Goal: Transaction & Acquisition: Purchase product/service

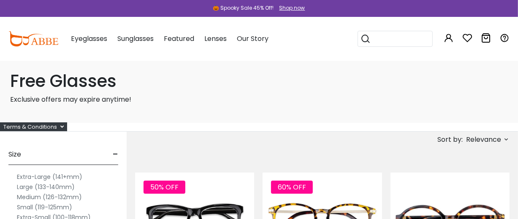
click at [56, 131] on div "Terms & Conditions" at bounding box center [33, 126] width 67 height 9
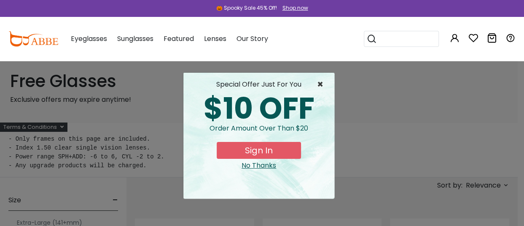
click at [321, 86] on span "×" at bounding box center [322, 84] width 11 height 10
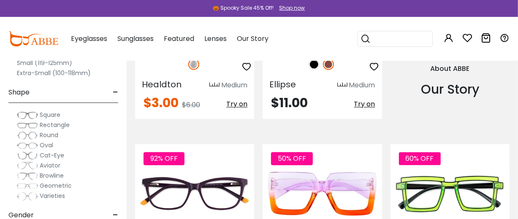
scroll to position [1001, 0]
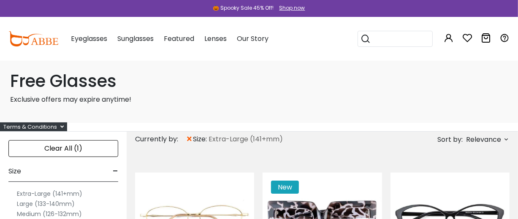
click at [56, 199] on label "Extra-Large (141+mm)" at bounding box center [49, 194] width 65 height 10
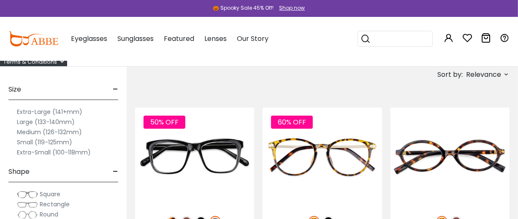
scroll to position [62, 0]
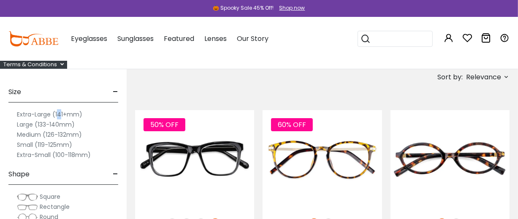
click at [63, 119] on label "Extra-Large (141+mm)" at bounding box center [49, 114] width 65 height 10
click at [25, 119] on label "Extra-Large (141+mm)" at bounding box center [49, 114] width 65 height 10
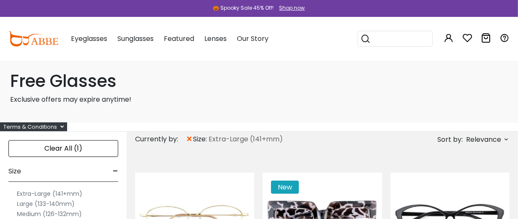
click at [494, 147] on span "Relevance" at bounding box center [483, 139] width 35 height 15
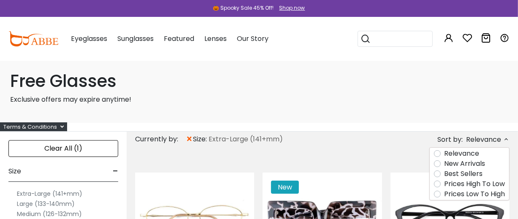
click at [444, 199] on label "Prices Low To High" at bounding box center [474, 194] width 61 height 10
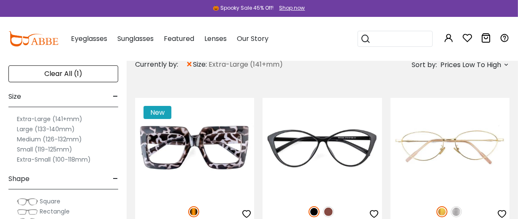
scroll to position [88, 0]
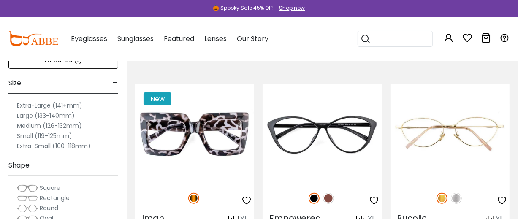
click at [65, 121] on label "Large (133-140mm)" at bounding box center [46, 116] width 58 height 10
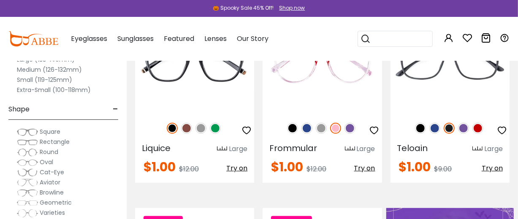
scroll to position [134, 0]
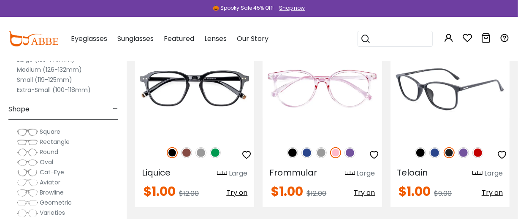
click at [465, 158] on img at bounding box center [463, 152] width 11 height 11
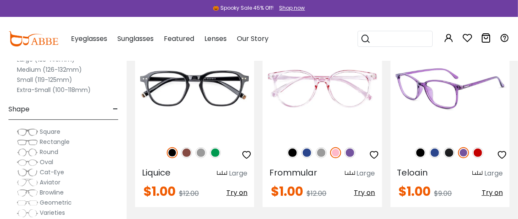
click at [480, 158] on img at bounding box center [477, 152] width 11 height 11
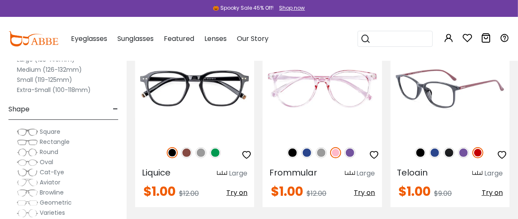
click at [447, 158] on img at bounding box center [448, 152] width 11 height 11
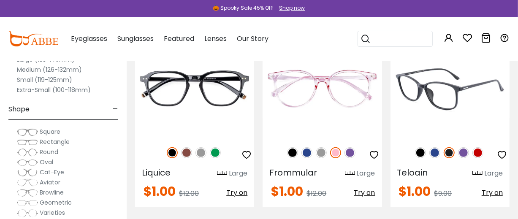
click at [464, 158] on img at bounding box center [463, 152] width 11 height 11
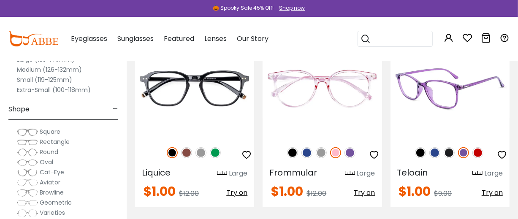
click at [453, 134] on img at bounding box center [449, 88] width 119 height 99
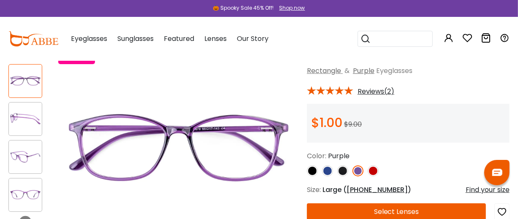
click at [371, 176] on img at bounding box center [372, 170] width 11 height 11
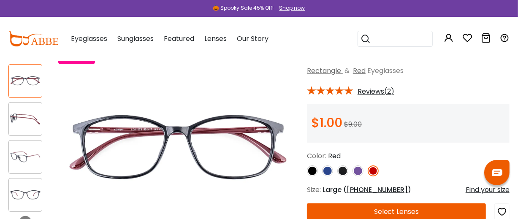
click at [21, 123] on img at bounding box center [25, 119] width 33 height 16
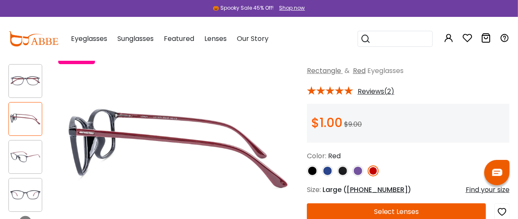
click at [26, 163] on img at bounding box center [25, 156] width 33 height 16
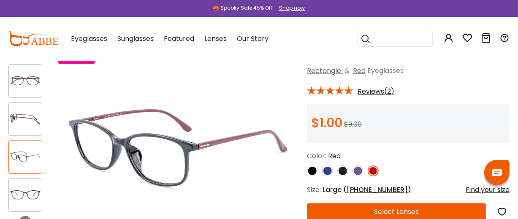
click at [22, 190] on img at bounding box center [25, 194] width 33 height 16
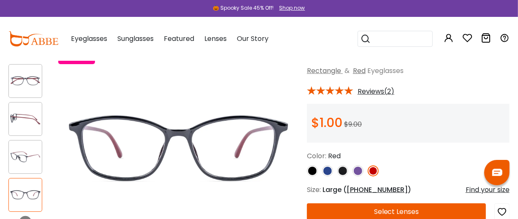
click at [313, 176] on img at bounding box center [312, 170] width 11 height 11
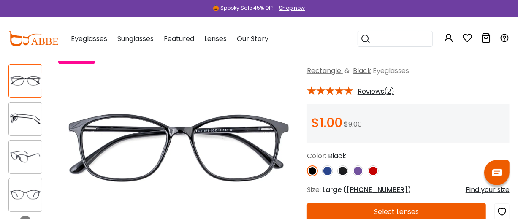
click at [326, 176] on img at bounding box center [327, 170] width 11 height 11
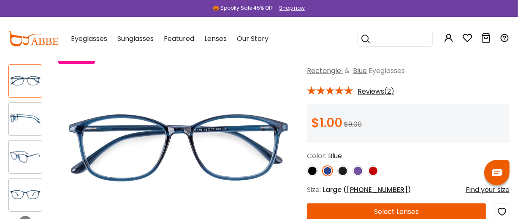
click at [344, 176] on img at bounding box center [342, 170] width 11 height 11
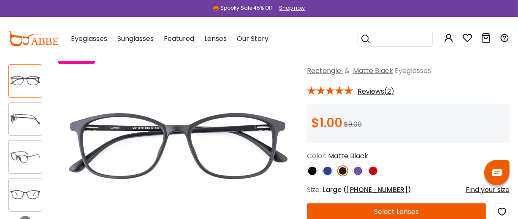
click at [356, 176] on img at bounding box center [357, 170] width 11 height 11
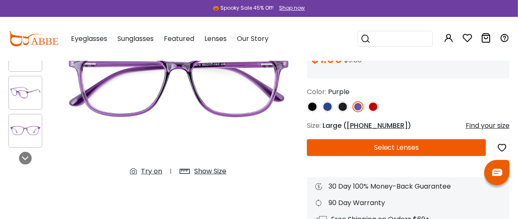
scroll to position [73, 0]
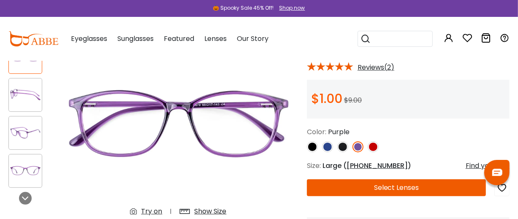
click at [397, 196] on button "Select Lenses" at bounding box center [396, 187] width 179 height 17
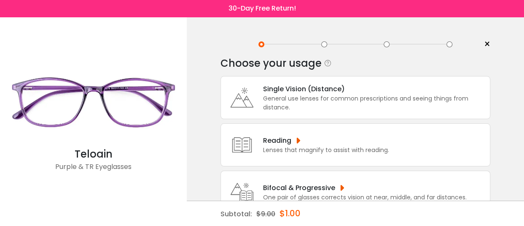
click at [305, 146] on div "Lenses that magnify to assist with reading." at bounding box center [326, 150] width 126 height 9
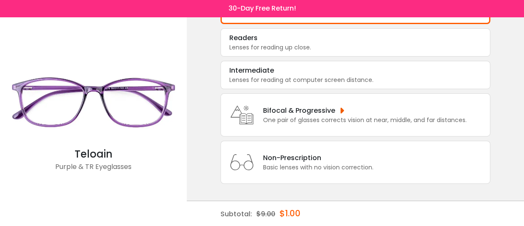
scroll to position [6, 0]
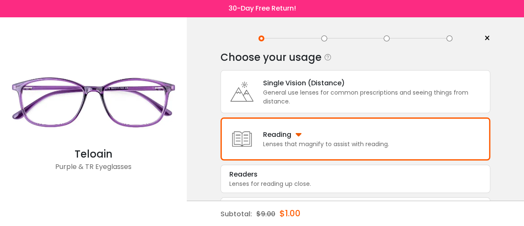
click at [400, 99] on div "General use lenses for common prescriptions and seeing things from distance." at bounding box center [374, 97] width 223 height 18
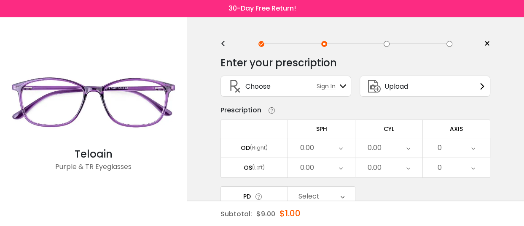
scroll to position [0, 0]
click at [339, 153] on icon at bounding box center [341, 147] width 4 height 19
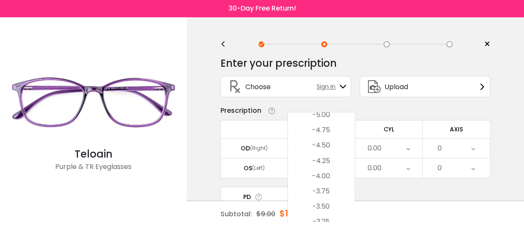
scroll to position [910, 0]
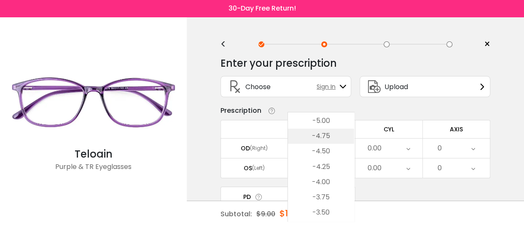
click at [337, 132] on li "-4.75" at bounding box center [321, 135] width 66 height 15
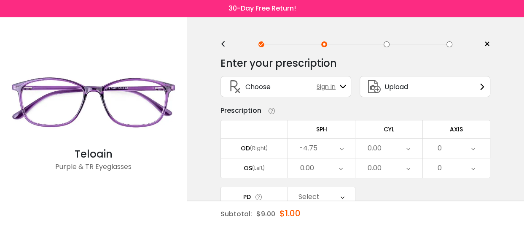
click at [341, 152] on icon at bounding box center [342, 147] width 4 height 19
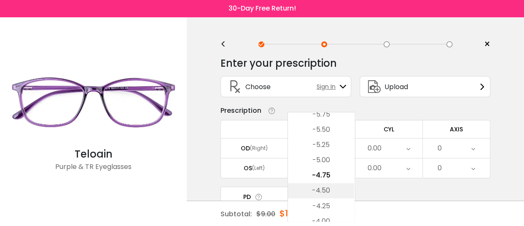
click at [329, 192] on li "-4.50" at bounding box center [321, 190] width 66 height 15
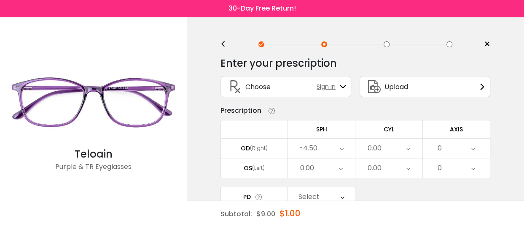
click at [339, 170] on icon at bounding box center [341, 167] width 4 height 19
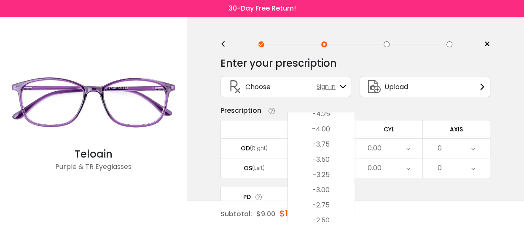
scroll to position [942, 0]
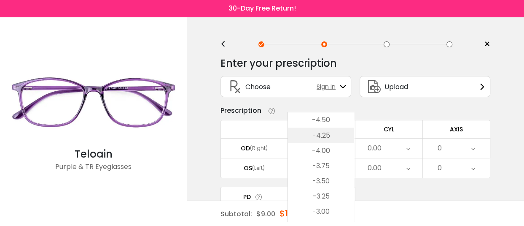
click at [333, 134] on li "-4.25" at bounding box center [321, 134] width 66 height 15
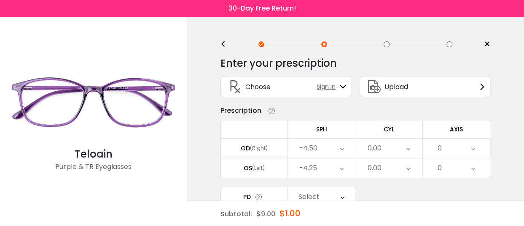
click at [410, 149] on div "0.00" at bounding box center [389, 147] width 67 height 19
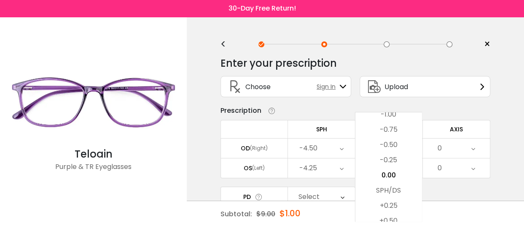
click at [409, 148] on li "-0.50" at bounding box center [389, 144] width 66 height 15
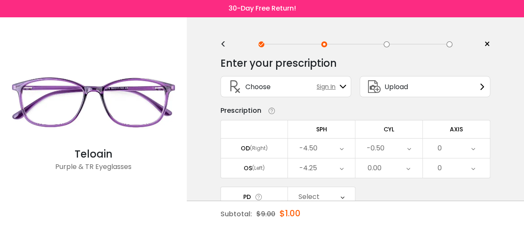
click at [405, 171] on div "0.00" at bounding box center [389, 167] width 67 height 19
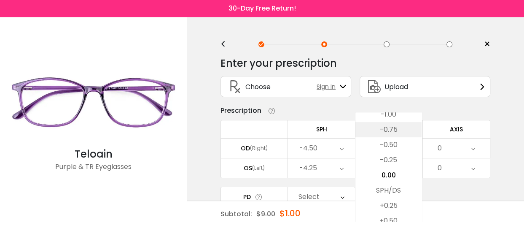
click at [400, 133] on li "-0.75" at bounding box center [389, 129] width 66 height 15
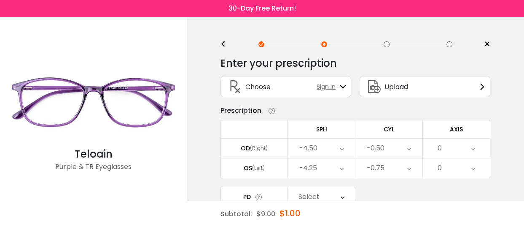
click at [472, 150] on icon at bounding box center [474, 147] width 4 height 19
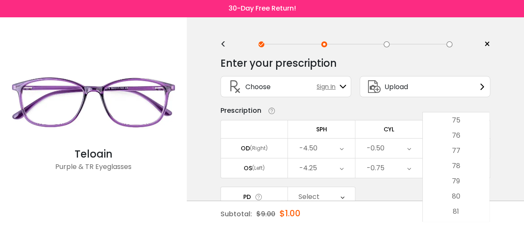
scroll to position [1247, 0]
click at [466, 162] on li "85" at bounding box center [456, 163] width 66 height 15
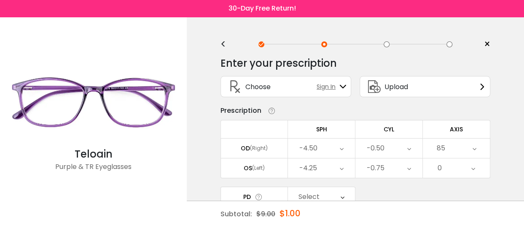
click at [468, 171] on div "0" at bounding box center [456, 167] width 67 height 19
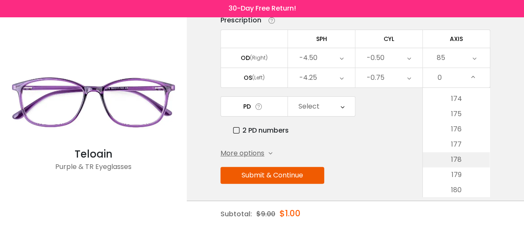
scroll to position [97, 0]
click at [464, 182] on li "180" at bounding box center [456, 189] width 67 height 15
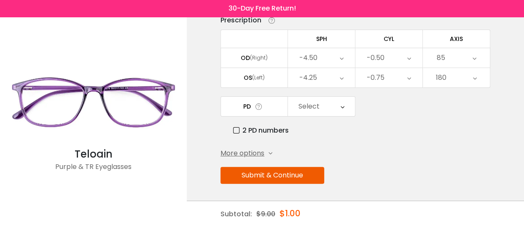
click at [341, 97] on icon at bounding box center [343, 106] width 4 height 19
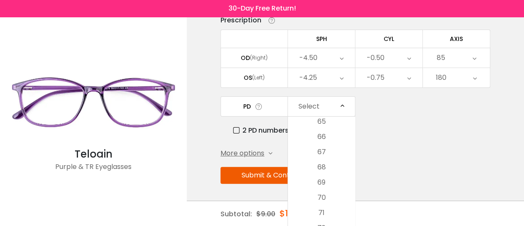
scroll to position [312, 0]
click at [333, 128] on li "67" at bounding box center [321, 130] width 67 height 15
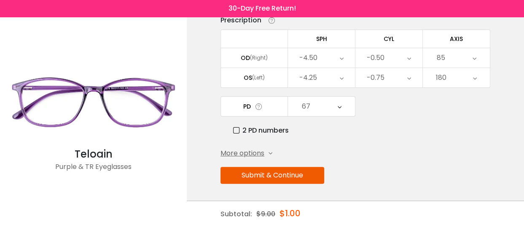
click at [324, 170] on button "Submit & Continue" at bounding box center [273, 175] width 104 height 17
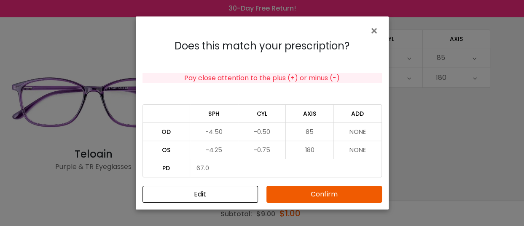
click at [225, 195] on button "Edit" at bounding box center [201, 194] width 116 height 17
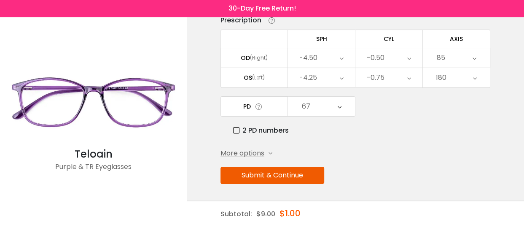
click at [273, 149] on div "More options" at bounding box center [247, 153] width 52 height 10
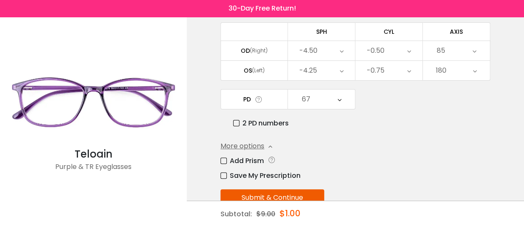
click at [224, 166] on label "Add Prism" at bounding box center [242, 160] width 43 height 11
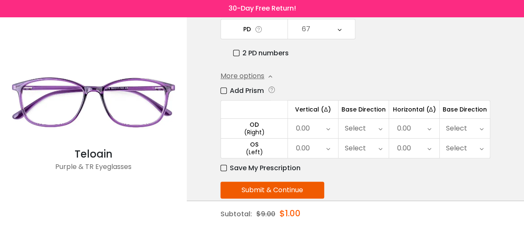
scroll to position [195, 0]
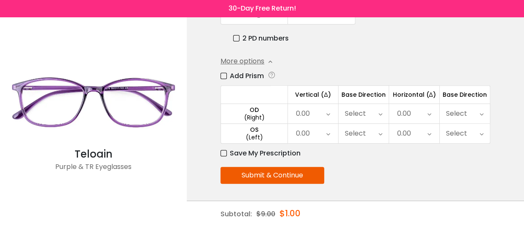
click at [382, 109] on icon at bounding box center [381, 113] width 4 height 19
click at [481, 107] on icon at bounding box center [482, 113] width 4 height 19
click at [421, 109] on div "0.00" at bounding box center [414, 113] width 50 height 19
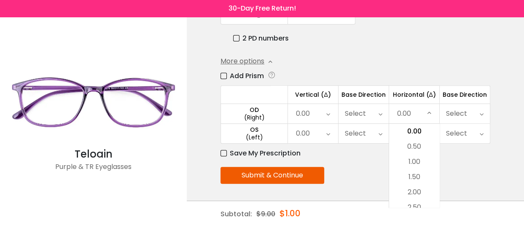
click at [425, 105] on div "0.00" at bounding box center [414, 113] width 50 height 19
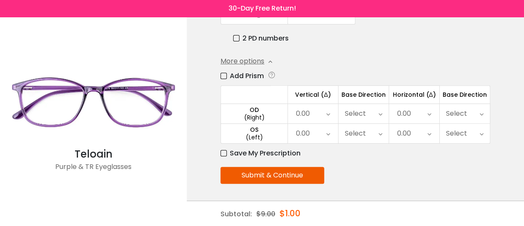
click at [326, 110] on icon at bounding box center [328, 113] width 4 height 19
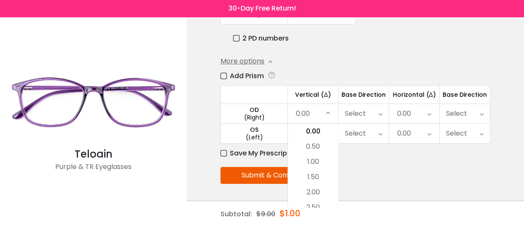
click at [326, 110] on icon at bounding box center [328, 113] width 4 height 19
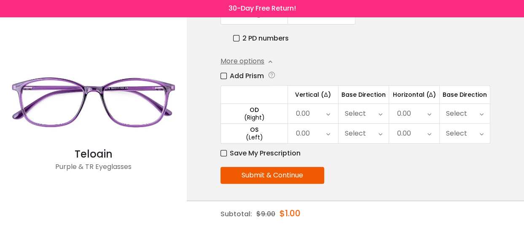
click at [222, 70] on label "Add Prism" at bounding box center [242, 75] width 43 height 11
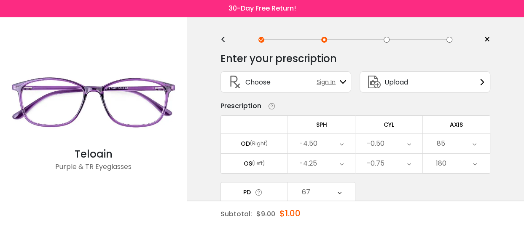
scroll to position [0, 0]
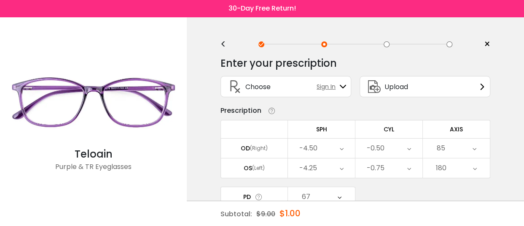
click at [510, 109] on div "< × Choose your usage Single Vision (Distance) This lens helps you see details …" at bounding box center [355, 181] width 337 height 329
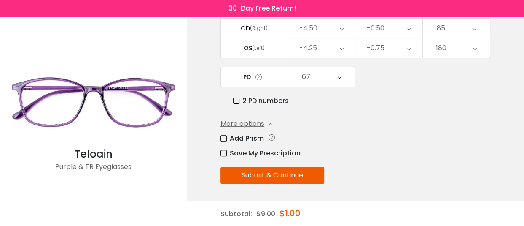
scroll to position [133, 0]
drag, startPoint x: 279, startPoint y: 116, endPoint x: 358, endPoint y: 104, distance: 80.2
click at [358, 104] on div "Enter your prescription SPH (Sphere) Lens strength needed to correct your visio…" at bounding box center [356, 78] width 270 height 295
click at [308, 173] on button "Submit & Continue" at bounding box center [273, 175] width 104 height 17
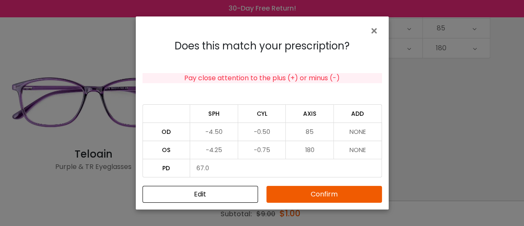
click at [329, 191] on button "Confirm" at bounding box center [325, 194] width 116 height 17
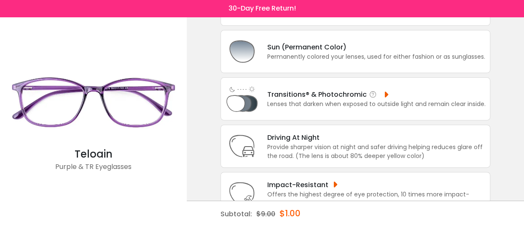
scroll to position [0, 0]
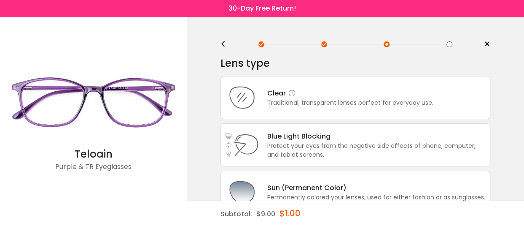
click at [405, 104] on div "Traditional, transparent lenses perfect for everyday use." at bounding box center [350, 102] width 166 height 9
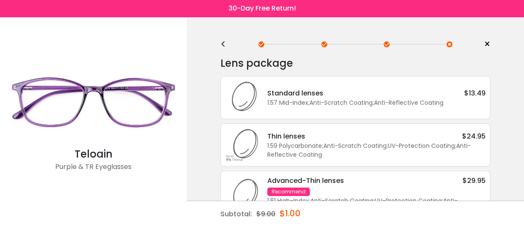
scroll to position [45, 0]
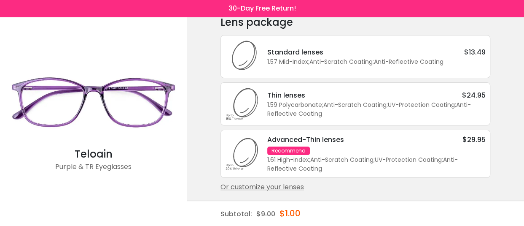
click at [362, 59] on div "1.57 Mid-Index ; Anti-Scratch Coating ; Anti-Reflective Coating ;" at bounding box center [376, 61] width 219 height 9
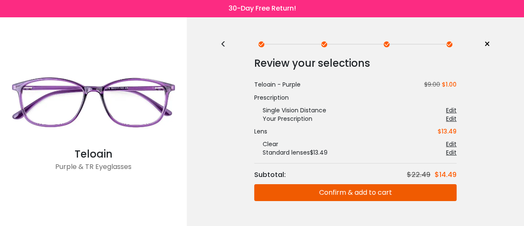
scroll to position [24, 0]
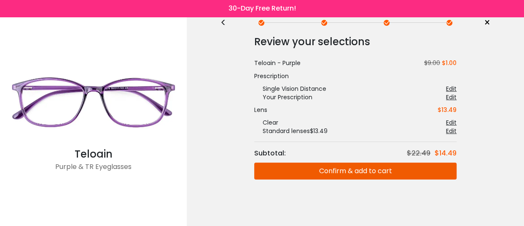
click at [299, 168] on button "Confirm & add to cart" at bounding box center [355, 170] width 202 height 17
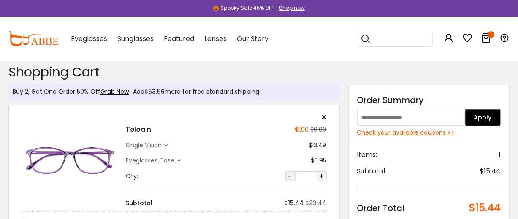
click at [393, 114] on input "text" at bounding box center [411, 117] width 108 height 17
click at [383, 120] on input "text" at bounding box center [411, 117] width 108 height 17
type input "********"
click at [486, 120] on button "Apply" at bounding box center [482, 117] width 36 height 17
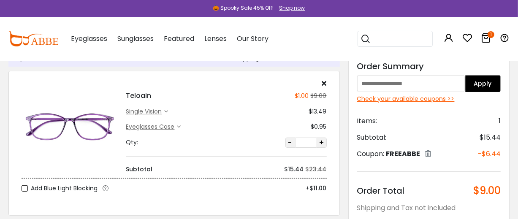
scroll to position [51, 0]
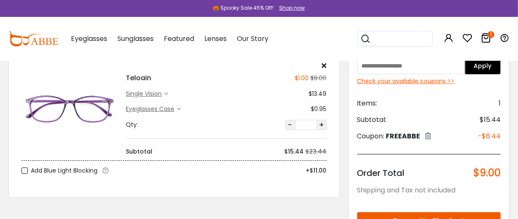
click at [167, 94] on icon at bounding box center [167, 94] width 4 height 4
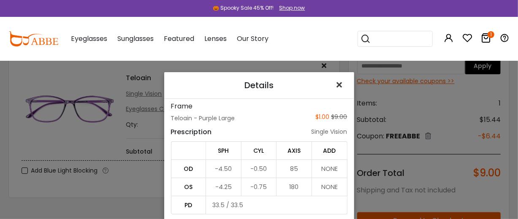
scroll to position [0, 0]
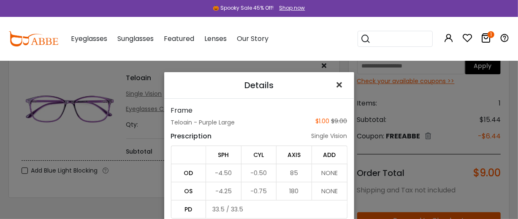
click at [337, 85] on span "×" at bounding box center [341, 85] width 12 height 18
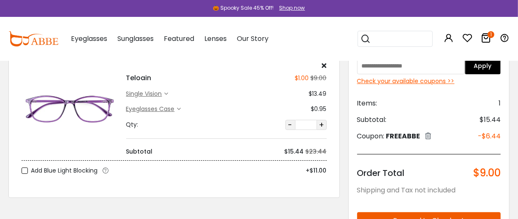
click at [167, 96] on icon at bounding box center [167, 94] width 4 height 4
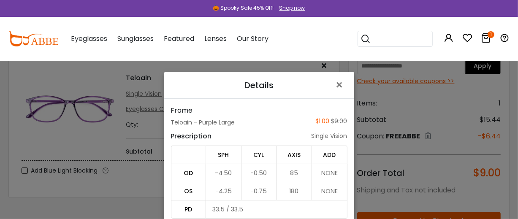
click at [324, 181] on td "NONE" at bounding box center [329, 173] width 35 height 18
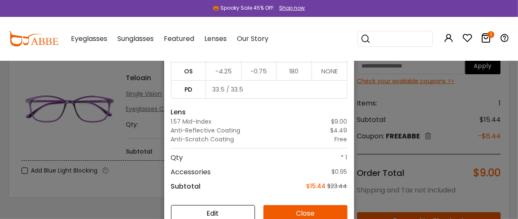
scroll to position [57, 0]
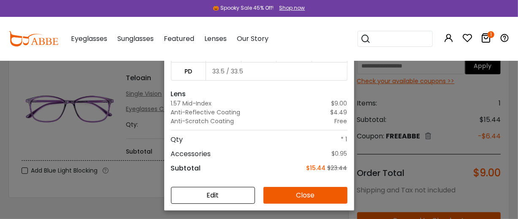
click at [232, 188] on button "Edit" at bounding box center [213, 195] width 84 height 17
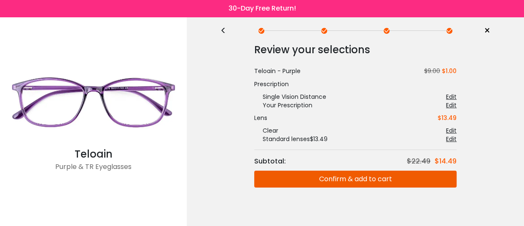
scroll to position [24, 0]
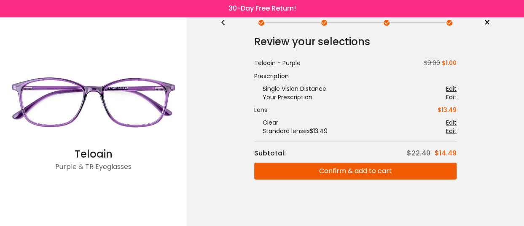
click at [450, 95] on div "Edit" at bounding box center [451, 97] width 11 height 8
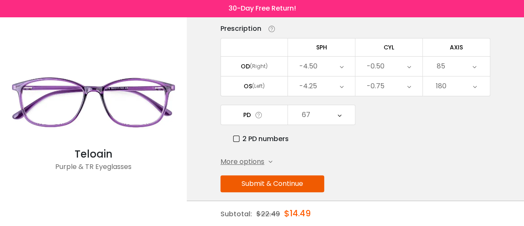
scroll to position [97, 0]
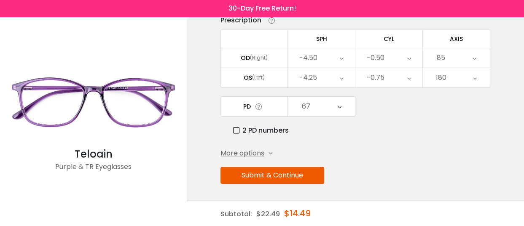
click at [273, 151] on div "More options" at bounding box center [247, 153] width 52 height 10
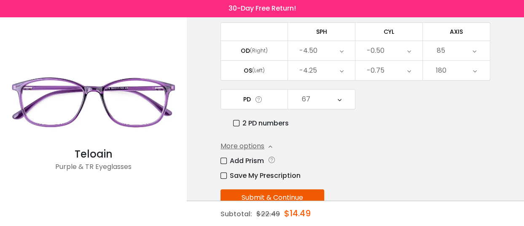
click at [223, 166] on label "Add Prism" at bounding box center [242, 160] width 43 height 11
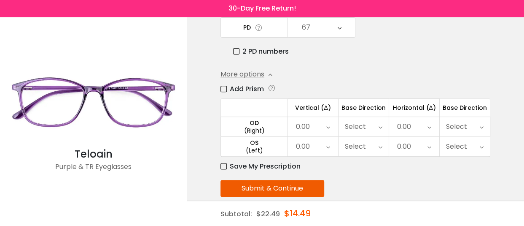
scroll to position [195, 0]
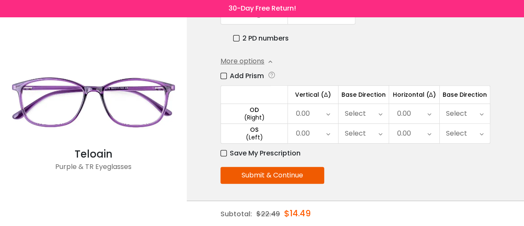
click at [381, 108] on icon at bounding box center [381, 113] width 4 height 19
click at [326, 113] on icon at bounding box center [328, 113] width 4 height 19
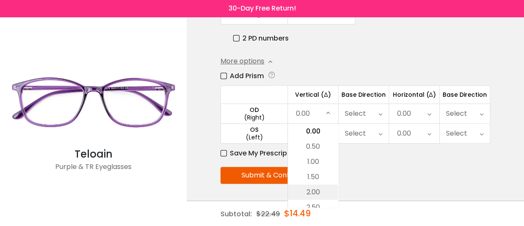
click at [315, 184] on li "2.00" at bounding box center [313, 191] width 50 height 15
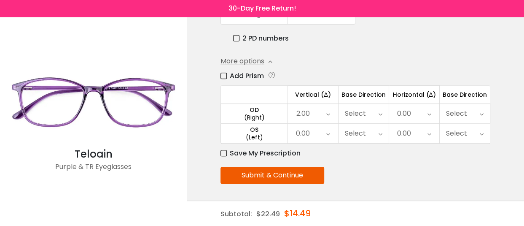
click at [329, 127] on icon at bounding box center [328, 133] width 4 height 19
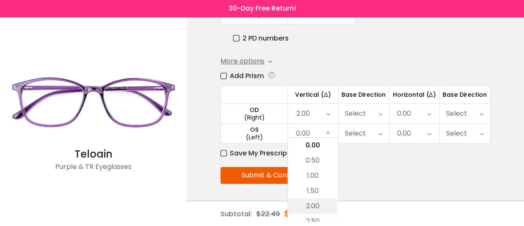
click at [320, 203] on li "2.00" at bounding box center [312, 205] width 49 height 15
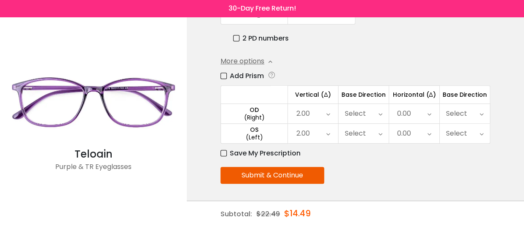
click at [481, 107] on icon at bounding box center [482, 113] width 4 height 19
click at [482, 105] on icon at bounding box center [482, 113] width 4 height 19
click at [430, 114] on icon at bounding box center [430, 113] width 4 height 19
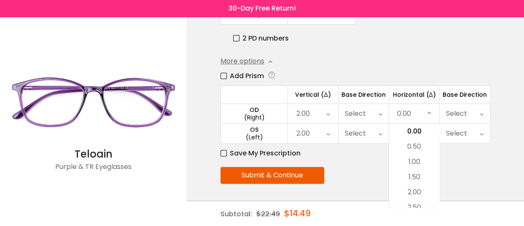
click at [430, 111] on icon at bounding box center [430, 113] width 4 height 19
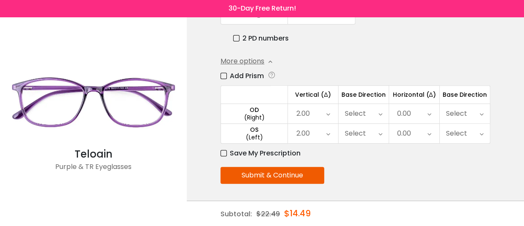
click at [226, 149] on label "Save My Prescription" at bounding box center [261, 153] width 80 height 11
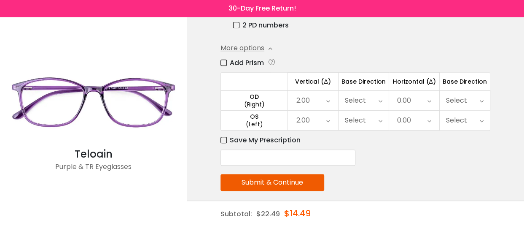
click at [324, 191] on button "Submit & Continue" at bounding box center [273, 182] width 104 height 17
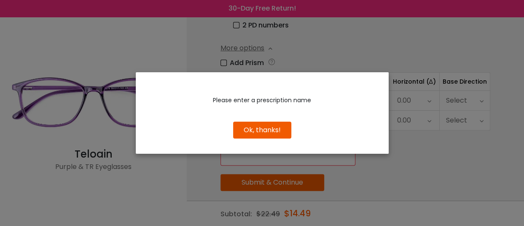
click at [283, 132] on button "Ok, thanks!" at bounding box center [262, 129] width 58 height 17
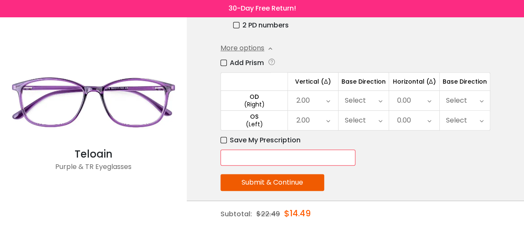
click at [296, 165] on input "text" at bounding box center [288, 157] width 135 height 16
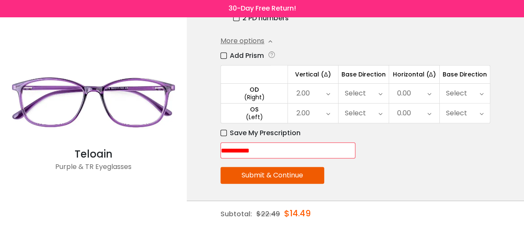
type input "**********"
click at [313, 175] on button "Submit & Continue" at bounding box center [273, 175] width 104 height 17
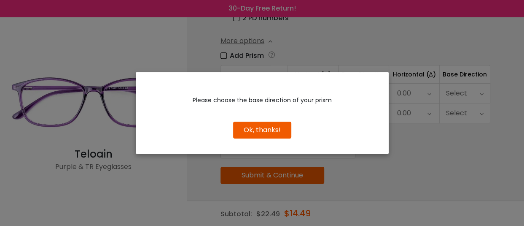
click at [275, 127] on button "Ok, thanks!" at bounding box center [262, 129] width 58 height 17
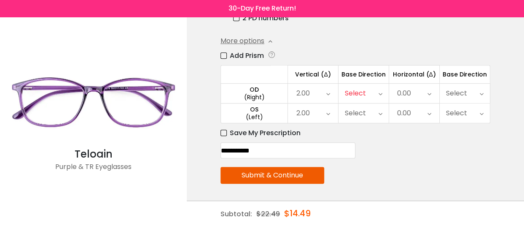
click at [292, 177] on button "Submit & Continue" at bounding box center [273, 175] width 104 height 17
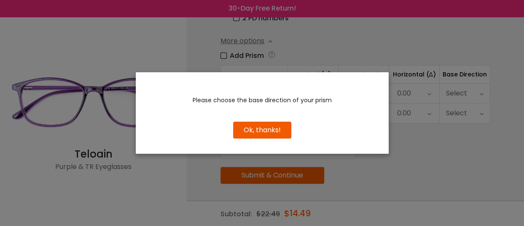
click at [276, 131] on button "Ok, thanks!" at bounding box center [262, 129] width 58 height 17
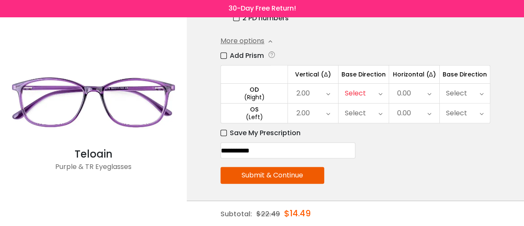
click at [382, 89] on icon at bounding box center [381, 93] width 4 height 19
click at [367, 122] on li "Up" at bounding box center [364, 126] width 50 height 15
click at [375, 111] on div "Select" at bounding box center [364, 112] width 50 height 19
click at [365, 143] on li "Up" at bounding box center [364, 145] width 50 height 15
drag, startPoint x: 309, startPoint y: 173, endPoint x: 448, endPoint y: 121, distance: 148.2
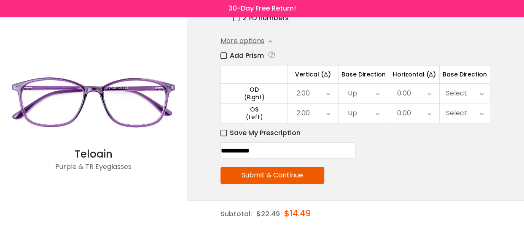
click at [490, 131] on div "< × Choose your usage Single Vision (Distance) This lens helps you see details …" at bounding box center [355, 19] width 337 height 411
click at [428, 88] on icon at bounding box center [430, 93] width 4 height 19
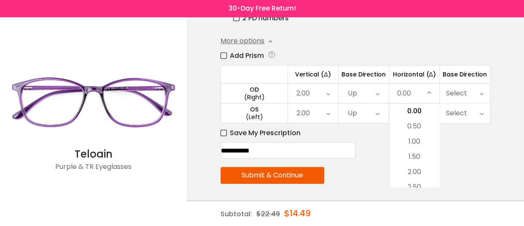
click at [427, 88] on div "0.00" at bounding box center [414, 93] width 50 height 19
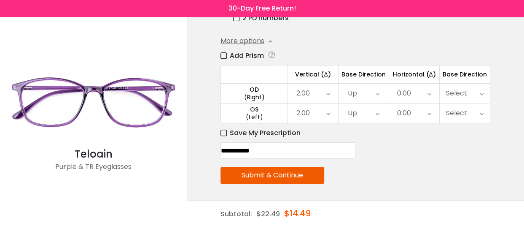
click at [316, 174] on button "Submit & Continue" at bounding box center [273, 175] width 104 height 17
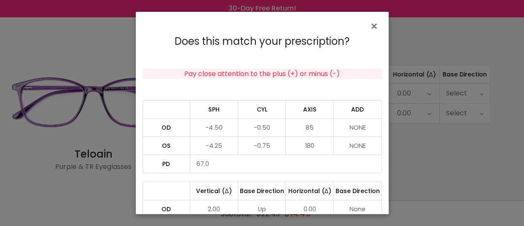
scroll to position [63, 0]
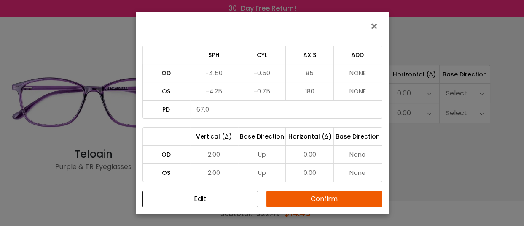
click at [243, 193] on button "Edit" at bounding box center [201, 198] width 116 height 17
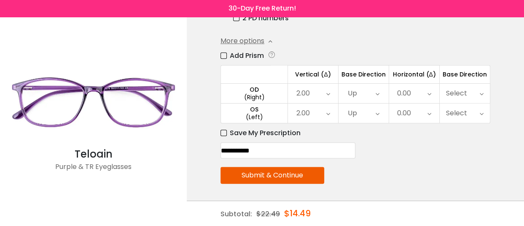
click at [224, 51] on label "Add Prism" at bounding box center [242, 55] width 43 height 11
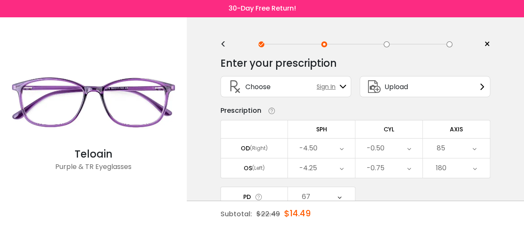
scroll to position [140, 0]
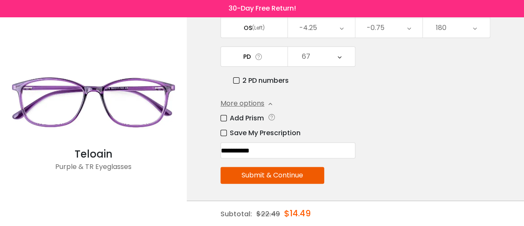
click at [307, 183] on button "Submit & Continue" at bounding box center [273, 175] width 104 height 17
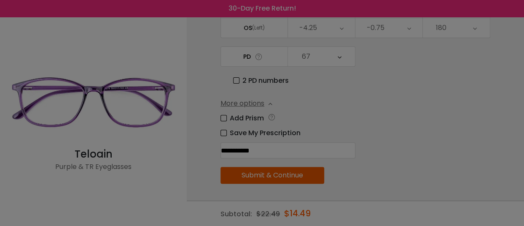
scroll to position [0, 0]
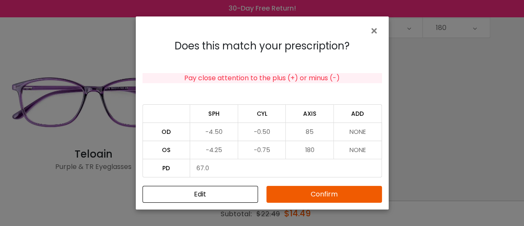
click at [337, 198] on button "Confirm" at bounding box center [325, 194] width 116 height 17
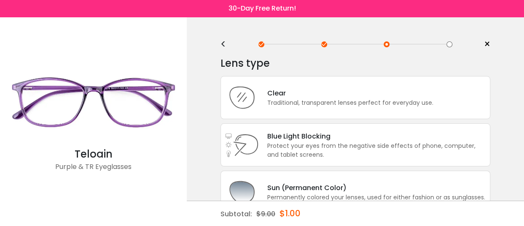
click at [222, 43] on div "<" at bounding box center [227, 44] width 13 height 7
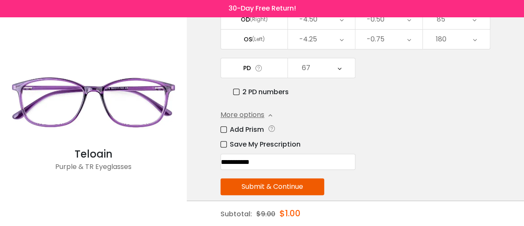
scroll to position [154, 0]
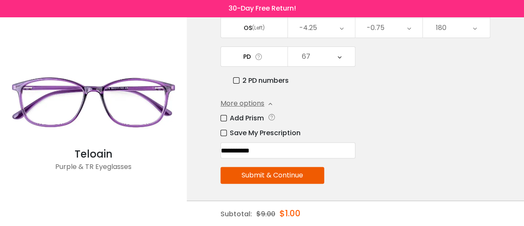
click at [302, 174] on button "Submit & Continue" at bounding box center [273, 175] width 104 height 17
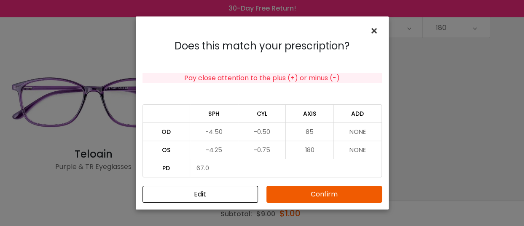
click at [370, 23] on button "×" at bounding box center [376, 30] width 12 height 14
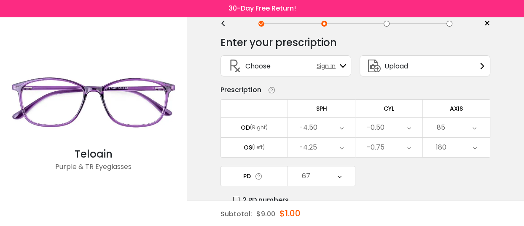
scroll to position [0, 0]
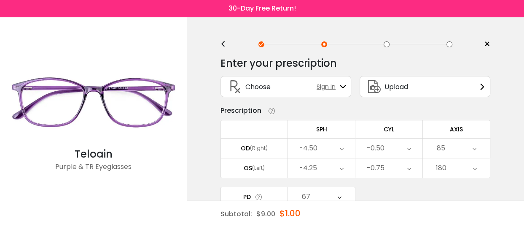
click at [100, 143] on img at bounding box center [93, 101] width 178 height 89
drag, startPoint x: 49, startPoint y: 33, endPoint x: 72, endPoint y: 11, distance: 32.2
click at [50, 32] on div "Teloain Purple & TR Eyeglasses" at bounding box center [93, 121] width 178 height 209
click at [221, 45] on div "<" at bounding box center [227, 44] width 13 height 7
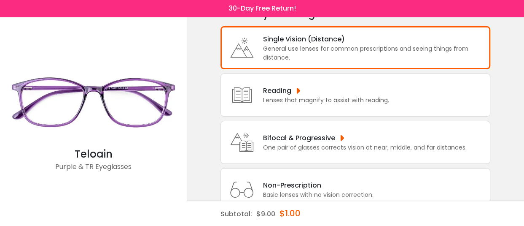
scroll to position [77, 0]
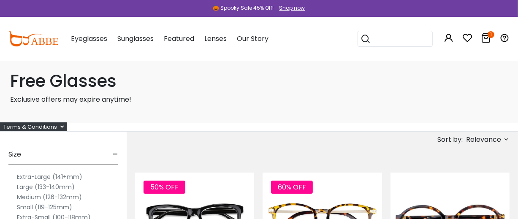
click at [38, 182] on label "Extra-Large (141+mm)" at bounding box center [49, 177] width 65 height 10
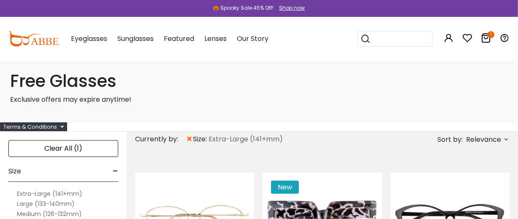
click at [69, 199] on label "Extra-Large (141+mm)" at bounding box center [49, 194] width 65 height 10
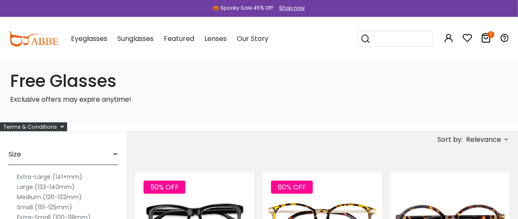
click at [42, 192] on label "Large (133-140mm)" at bounding box center [46, 187] width 58 height 10
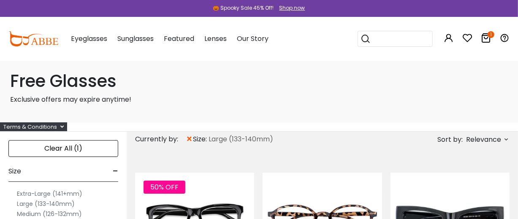
click at [77, 199] on label "Extra-Large (141+mm)" at bounding box center [49, 194] width 65 height 10
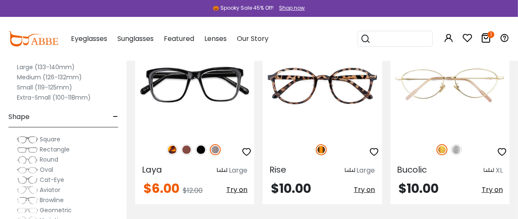
scroll to position [140, 0]
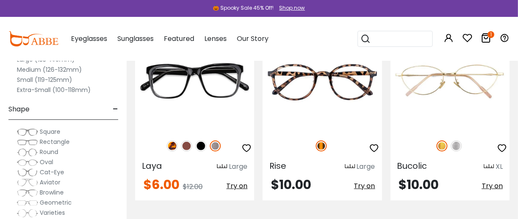
click at [484, 39] on icon at bounding box center [485, 38] width 10 height 10
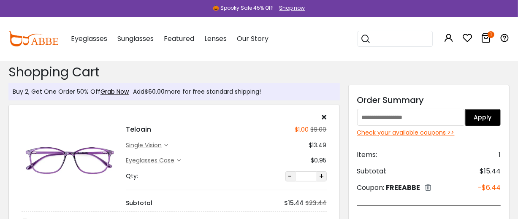
click at [148, 150] on div "single vision" at bounding box center [145, 145] width 38 height 9
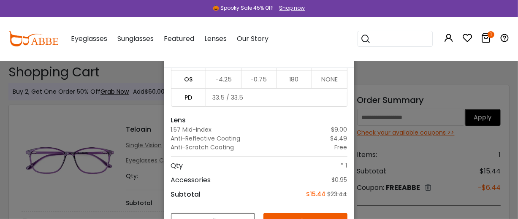
scroll to position [57, 0]
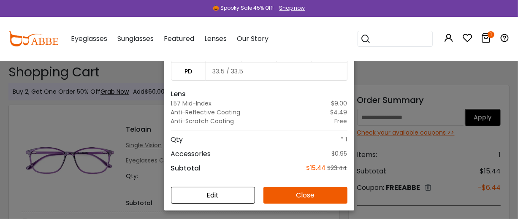
click at [232, 187] on button "Edit" at bounding box center [213, 195] width 84 height 17
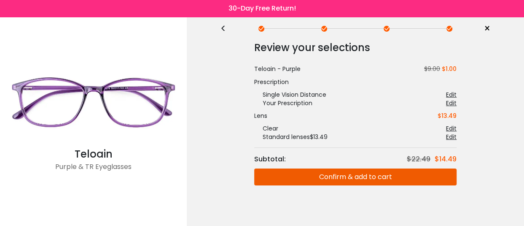
scroll to position [24, 0]
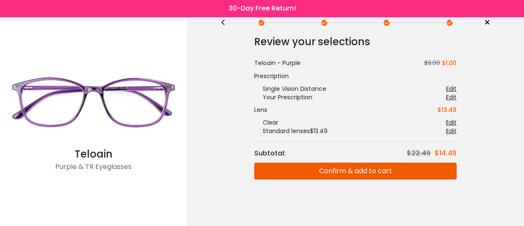
click at [450, 86] on div "Edit" at bounding box center [451, 88] width 11 height 8
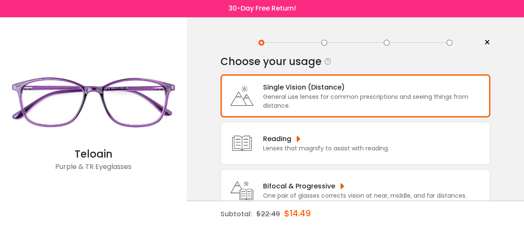
scroll to position [0, 0]
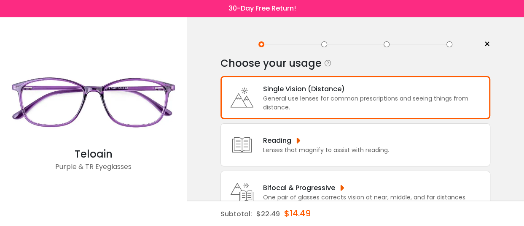
click at [389, 144] on div "Reading Lenses that magnify to assist with reading." at bounding box center [356, 144] width 270 height 43
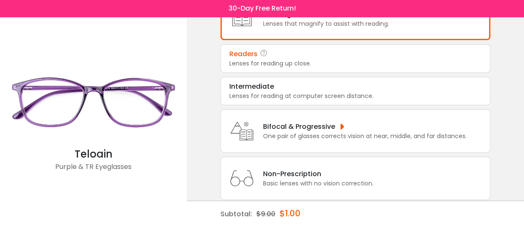
scroll to position [147, 0]
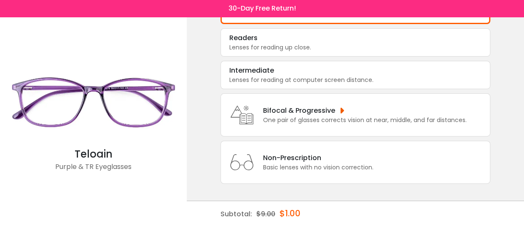
click at [364, 111] on div "Bifocal & Progressive" at bounding box center [365, 110] width 204 height 11
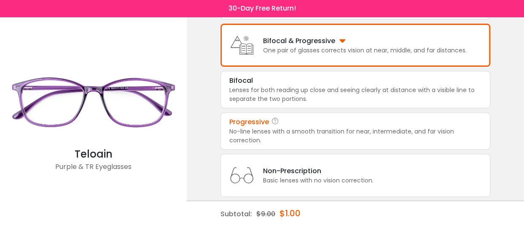
click at [363, 138] on div "No-line lenses with a smooth transition for near, intermediate, and far vision …" at bounding box center [355, 136] width 252 height 18
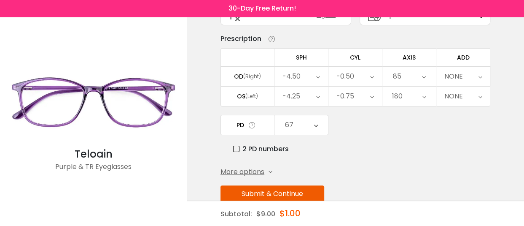
scroll to position [97, 0]
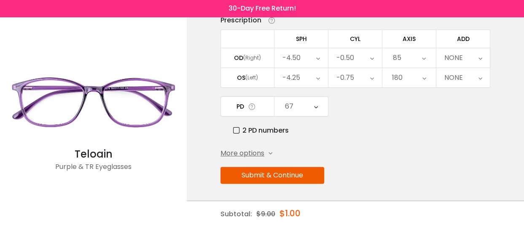
click at [464, 48] on div "NONE" at bounding box center [464, 57] width 54 height 19
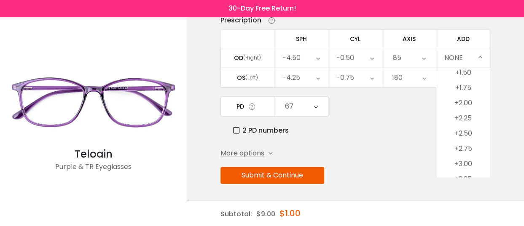
scroll to position [103, 0]
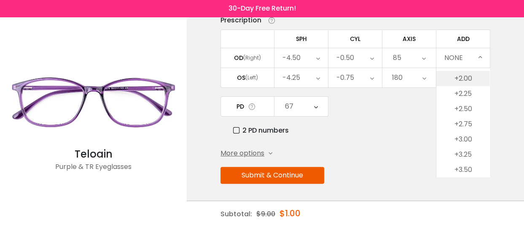
click at [469, 71] on li "+2.00" at bounding box center [464, 78] width 54 height 15
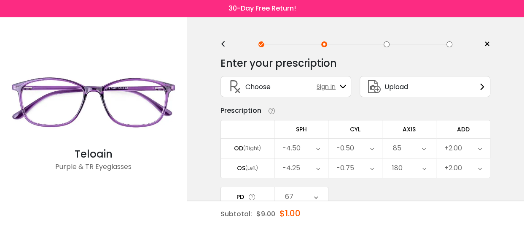
scroll to position [97, 0]
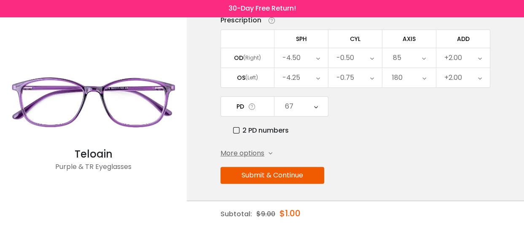
click at [311, 177] on button "Submit & Continue" at bounding box center [273, 175] width 104 height 17
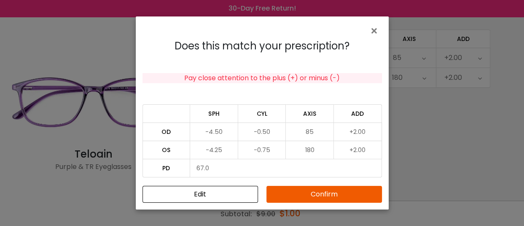
click at [343, 191] on button "Confirm" at bounding box center [325, 194] width 116 height 17
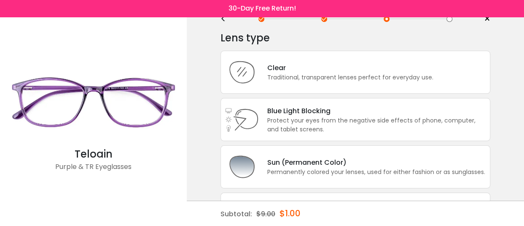
scroll to position [22, 0]
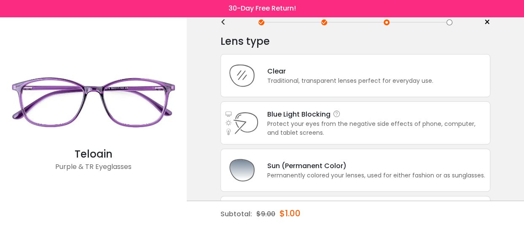
click at [334, 125] on div "Protect your eyes from the negative side effects of phone, computer, and tablet…" at bounding box center [376, 128] width 219 height 18
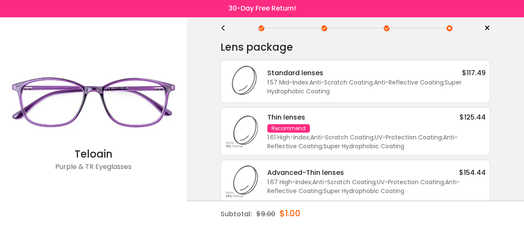
scroll to position [0, 0]
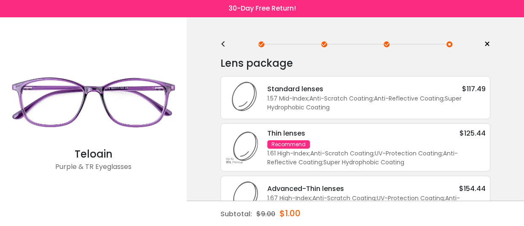
click at [224, 45] on div "<" at bounding box center [227, 44] width 13 height 7
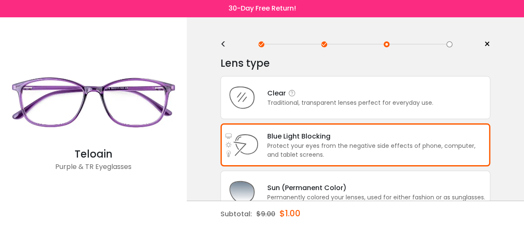
click at [387, 97] on div "Clear" at bounding box center [350, 93] width 166 height 11
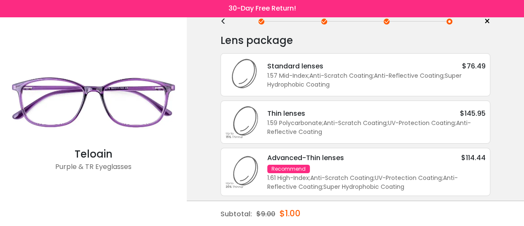
scroll to position [45, 0]
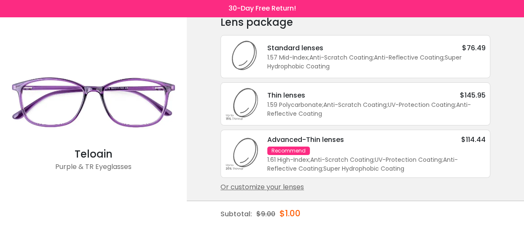
click at [246, 185] on div "Or customize your lenses" at bounding box center [356, 187] width 270 height 10
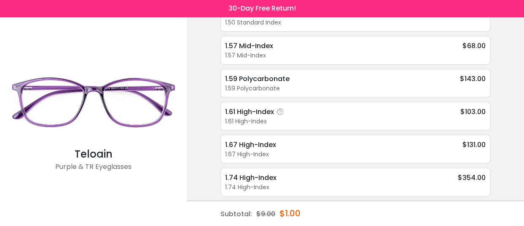
scroll to position [0, 0]
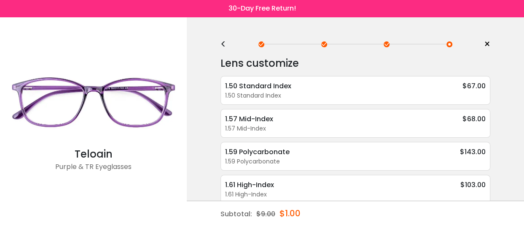
click at [224, 45] on div "<" at bounding box center [227, 44] width 13 height 7
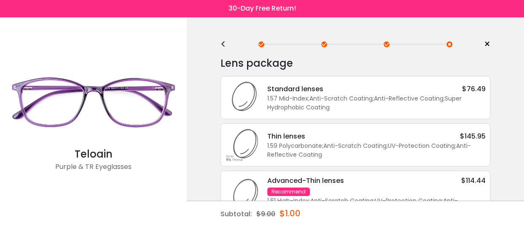
click at [224, 45] on div "<" at bounding box center [227, 44] width 13 height 7
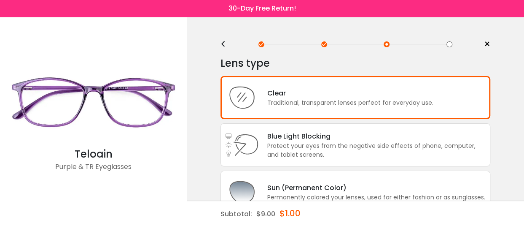
click at [224, 45] on div "<" at bounding box center [227, 44] width 13 height 7
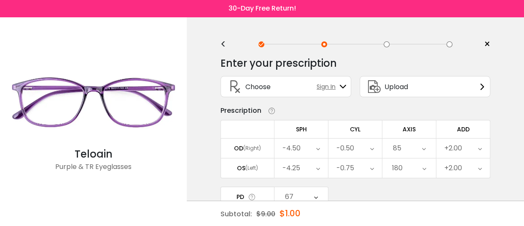
click at [489, 43] on span "×" at bounding box center [487, 44] width 6 height 13
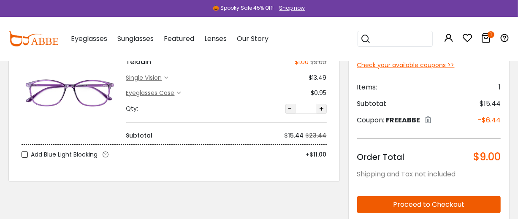
scroll to position [49, 0]
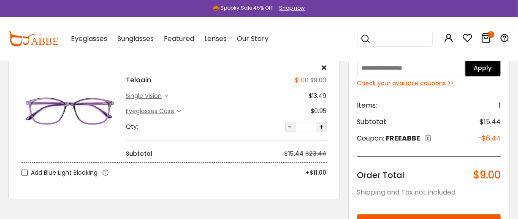
drag, startPoint x: 522, startPoint y: 52, endPoint x: 521, endPoint y: 35, distance: 17.3
click at [157, 100] on div "single vision" at bounding box center [145, 96] width 38 height 9
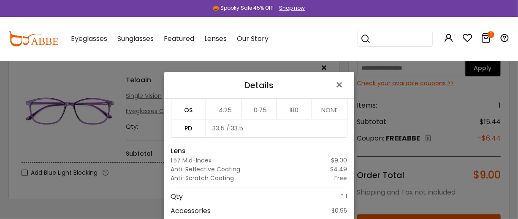
scroll to position [0, 0]
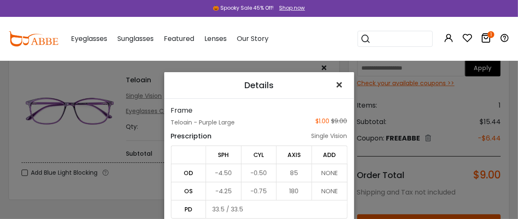
click at [336, 82] on span "×" at bounding box center [341, 85] width 12 height 18
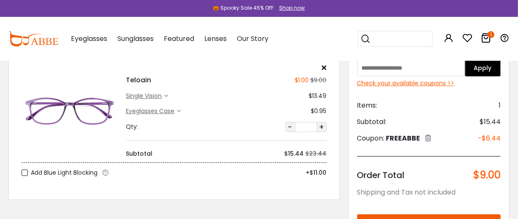
click at [324, 70] on icon at bounding box center [324, 67] width 5 height 7
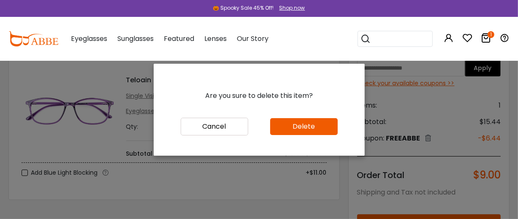
click at [294, 133] on button "Delete" at bounding box center [303, 126] width 67 height 17
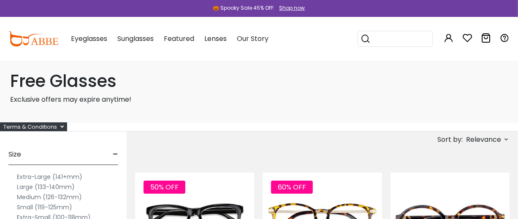
click at [39, 182] on label "Extra-Large (141+mm)" at bounding box center [49, 177] width 65 height 10
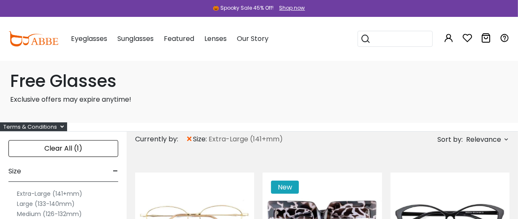
click at [42, 209] on label "Large (133-140mm)" at bounding box center [46, 204] width 58 height 10
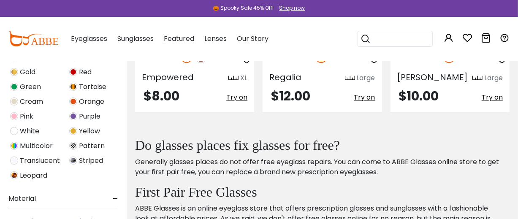
scroll to position [422, 0]
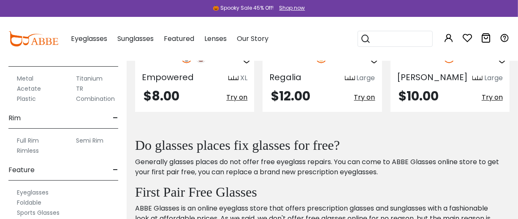
click at [32, 156] on label "Rimless" at bounding box center [28, 151] width 22 height 10
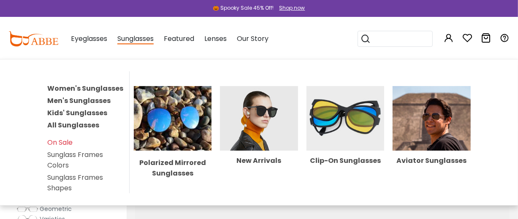
scroll to position [140, 0]
click at [111, 105] on link "Men's Sunglasses" at bounding box center [78, 101] width 63 height 10
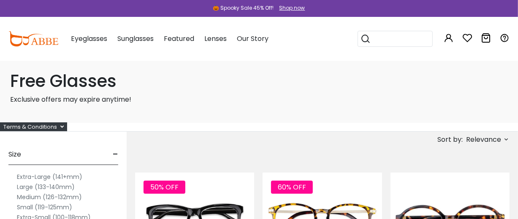
click at [76, 182] on label "Extra-Large (141+mm)" at bounding box center [49, 177] width 65 height 10
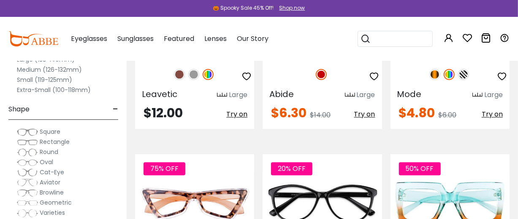
scroll to position [984, 0]
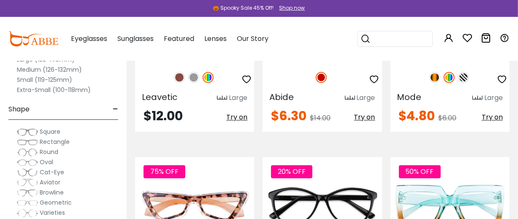
click at [434, 83] on img at bounding box center [434, 77] width 11 height 11
click at [461, 83] on img at bounding box center [463, 77] width 11 height 11
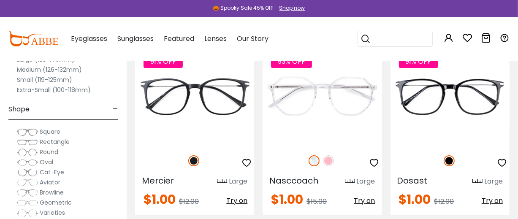
scroll to position [1828, 0]
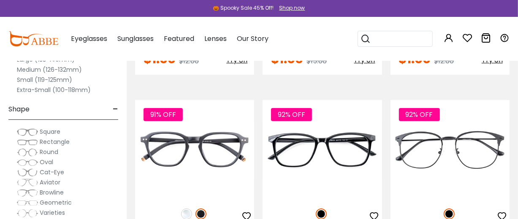
click at [326, 26] on img at bounding box center [328, 20] width 11 height 11
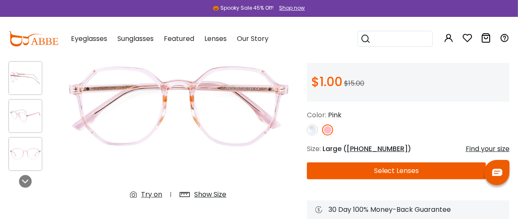
scroll to position [97, 0]
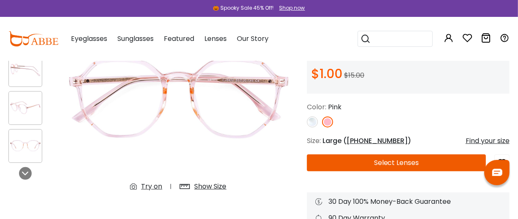
drag, startPoint x: 519, startPoint y: 31, endPoint x: 523, endPoint y: 46, distance: 14.9
click at [34, 97] on div at bounding box center [25, 108] width 34 height 34
click at [219, 189] on div "Show Size" at bounding box center [210, 186] width 32 height 10
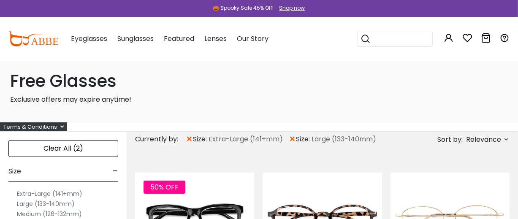
click at [50, 199] on label "Extra-Large (141+mm)" at bounding box center [49, 194] width 65 height 10
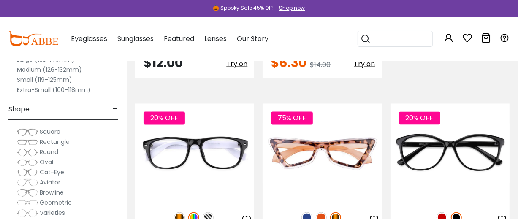
scroll to position [703, 0]
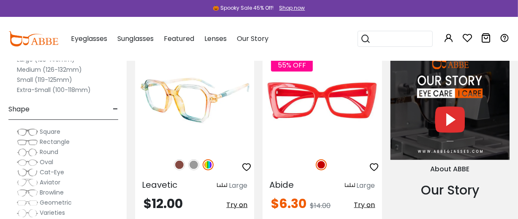
click at [202, 150] on img at bounding box center [194, 100] width 119 height 99
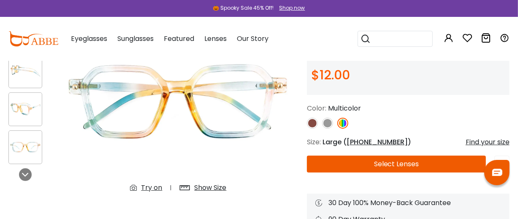
scroll to position [93, 0]
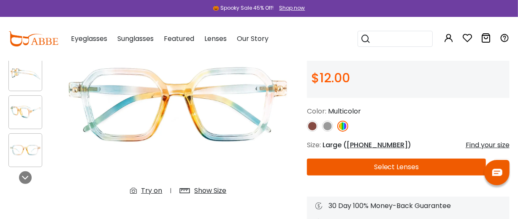
drag, startPoint x: 522, startPoint y: 45, endPoint x: 521, endPoint y: 38, distance: 7.6
click at [199, 194] on div "Show Size" at bounding box center [210, 191] width 32 height 10
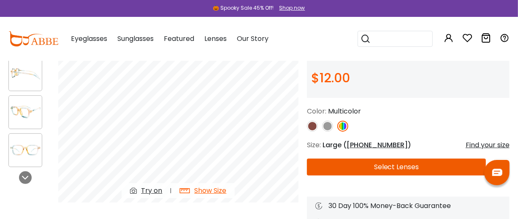
click at [326, 130] on img at bounding box center [327, 126] width 11 height 11
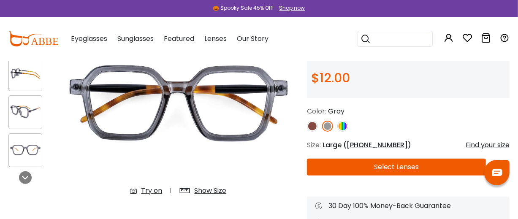
click at [315, 132] on img at bounding box center [312, 126] width 11 height 11
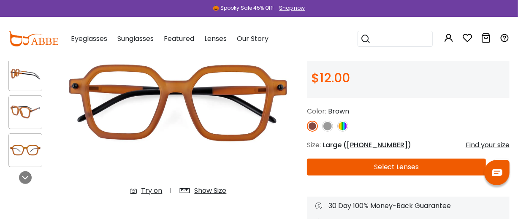
click at [343, 132] on img at bounding box center [342, 126] width 11 height 11
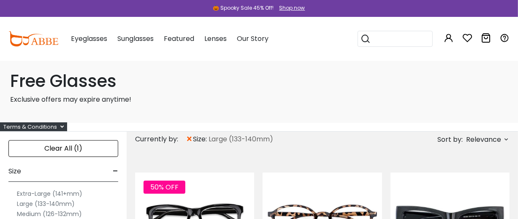
click at [63, 199] on label "Extra-Large (141+mm)" at bounding box center [49, 194] width 65 height 10
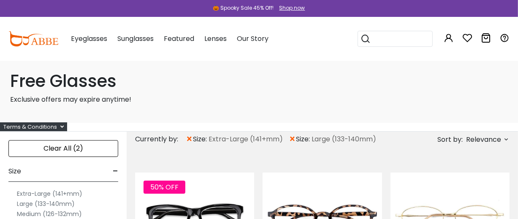
scroll to position [140, 0]
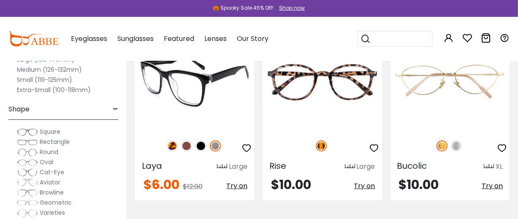
click at [185, 151] on img at bounding box center [186, 145] width 11 height 11
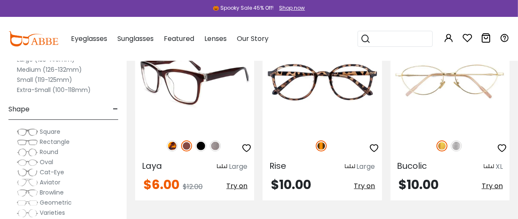
click at [199, 151] on img at bounding box center [200, 145] width 11 height 11
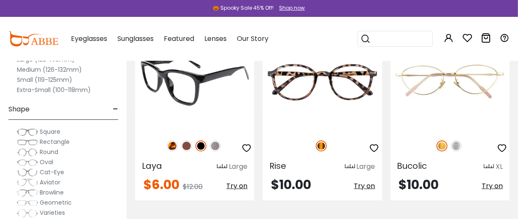
click at [189, 151] on img at bounding box center [186, 145] width 11 height 11
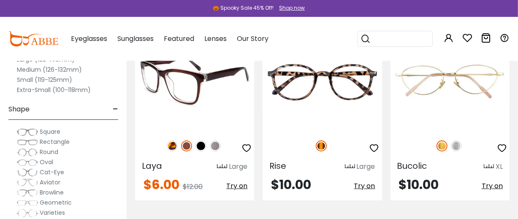
click at [172, 151] on img at bounding box center [172, 145] width 11 height 11
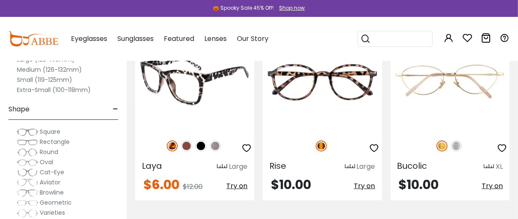
click at [182, 151] on img at bounding box center [186, 145] width 11 height 11
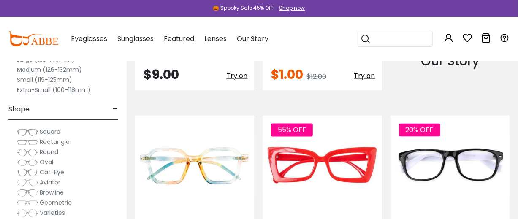
scroll to position [844, 0]
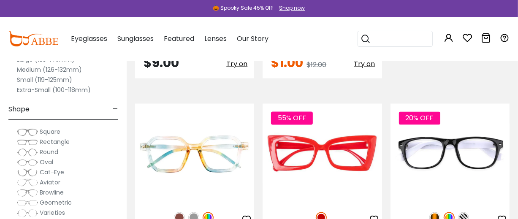
click at [311, 30] on img at bounding box center [313, 24] width 11 height 11
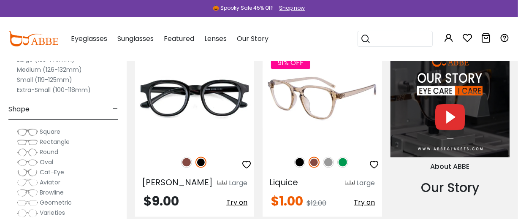
scroll to position [703, 0]
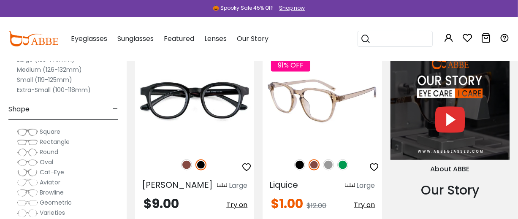
click at [334, 150] on img at bounding box center [321, 100] width 119 height 99
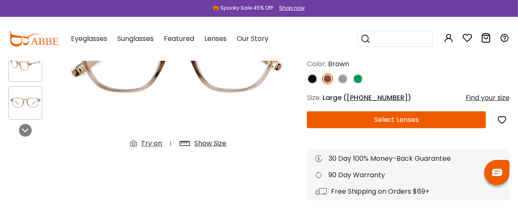
click at [226, 143] on div "Show Size" at bounding box center [210, 143] width 32 height 10
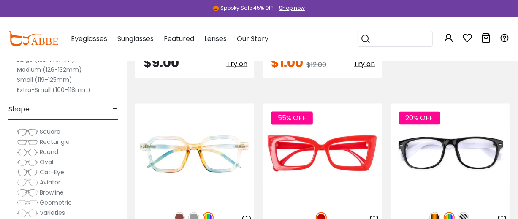
scroll to position [984, 0]
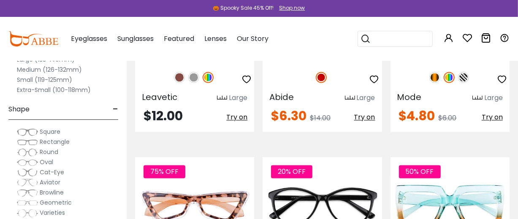
click at [459, 86] on div "20% OFF" at bounding box center [449, 77] width 119 height 18
click at [465, 83] on img at bounding box center [463, 77] width 11 height 11
click at [432, 83] on img at bounding box center [434, 77] width 11 height 11
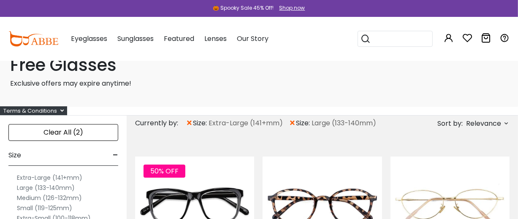
scroll to position [0, 0]
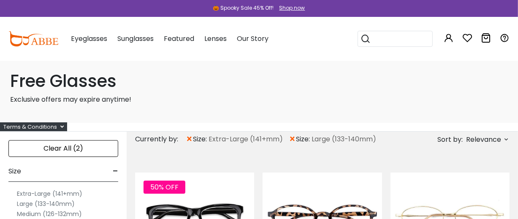
click at [70, 199] on label "Extra-Large (141+mm)" at bounding box center [49, 194] width 65 height 10
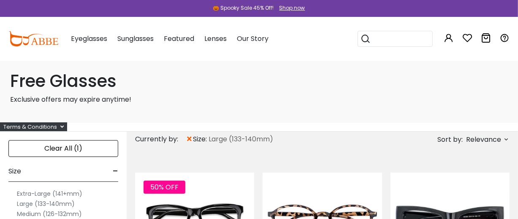
click at [192, 147] on span "×" at bounding box center [189, 139] width 7 height 15
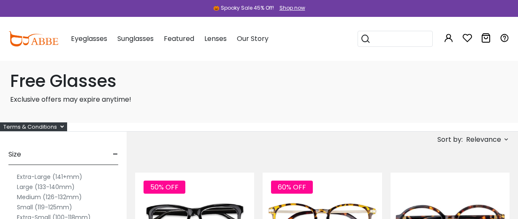
click at [61, 182] on label "Extra-Large (141+mm)" at bounding box center [49, 177] width 65 height 10
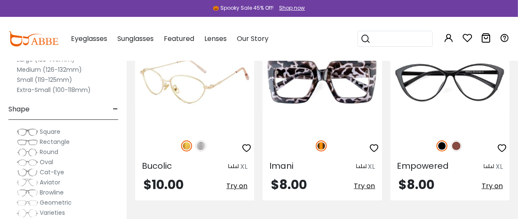
click at [200, 151] on img at bounding box center [200, 145] width 11 height 11
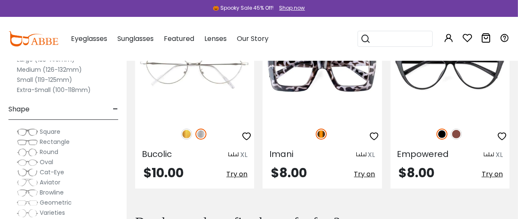
scroll to position [140, 0]
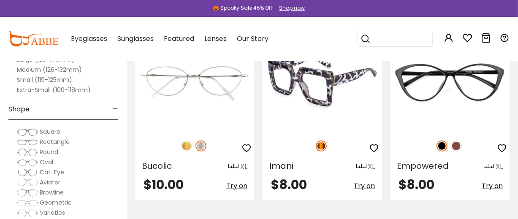
click at [318, 122] on img at bounding box center [321, 81] width 119 height 99
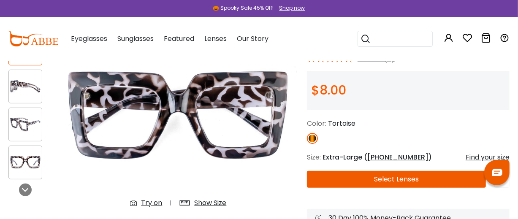
scroll to position [66, 0]
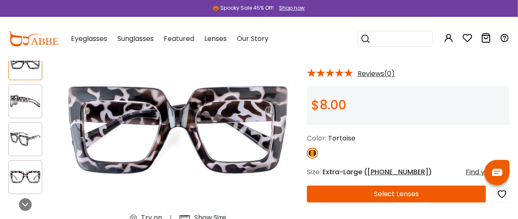
drag, startPoint x: 523, startPoint y: 51, endPoint x: 513, endPoint y: 40, distance: 14.6
click at [24, 107] on img at bounding box center [25, 101] width 33 height 16
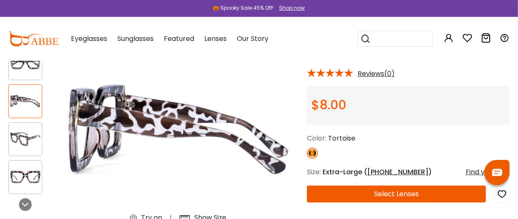
click at [23, 134] on img at bounding box center [25, 139] width 33 height 16
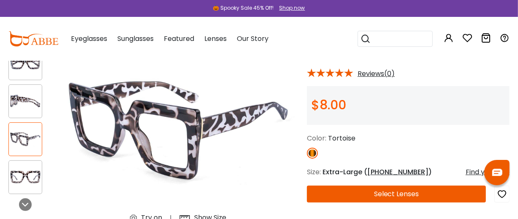
click at [31, 175] on img at bounding box center [25, 177] width 33 height 16
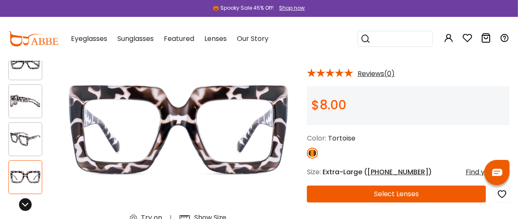
click at [22, 204] on icon at bounding box center [25, 204] width 7 height 7
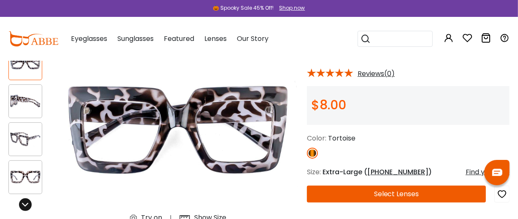
click at [22, 204] on icon at bounding box center [25, 204] width 7 height 7
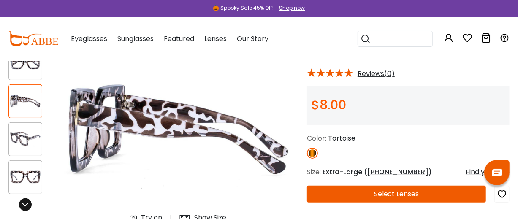
click at [22, 204] on icon at bounding box center [25, 204] width 7 height 7
